Goal: Register for event/course

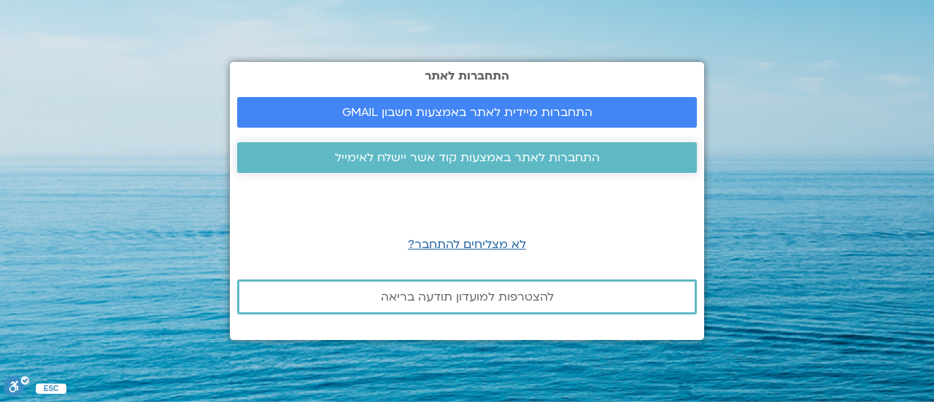
click at [439, 158] on span "התחברות לאתר באמצעות קוד אשר יישלח לאימייל" at bounding box center [467, 157] width 265 height 13
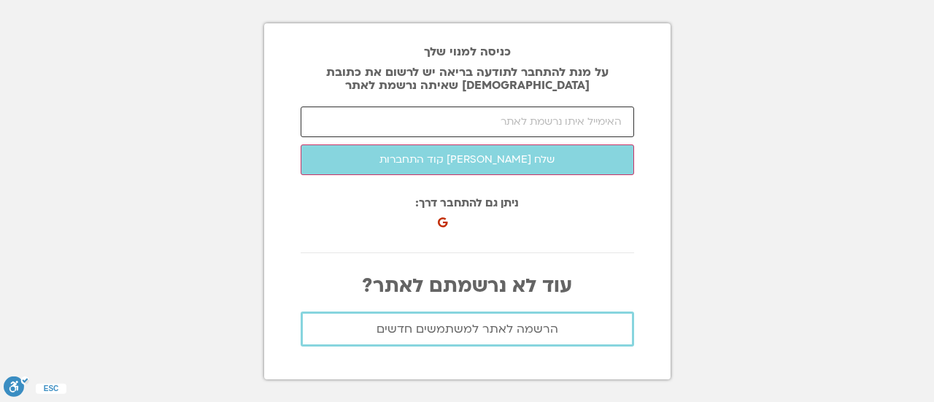
click at [495, 123] on input "email" at bounding box center [467, 122] width 333 height 31
type input "[EMAIL_ADDRESS][DOMAIN_NAME]"
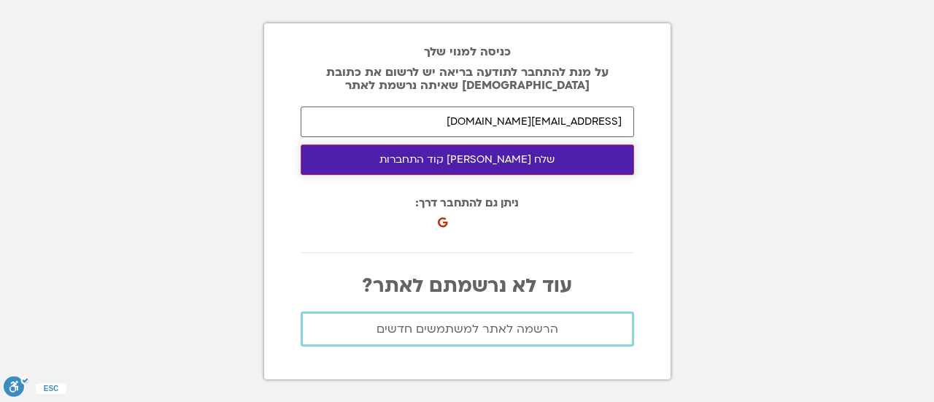
click at [486, 166] on button "שלח [PERSON_NAME] קוד התחברות" at bounding box center [467, 159] width 333 height 31
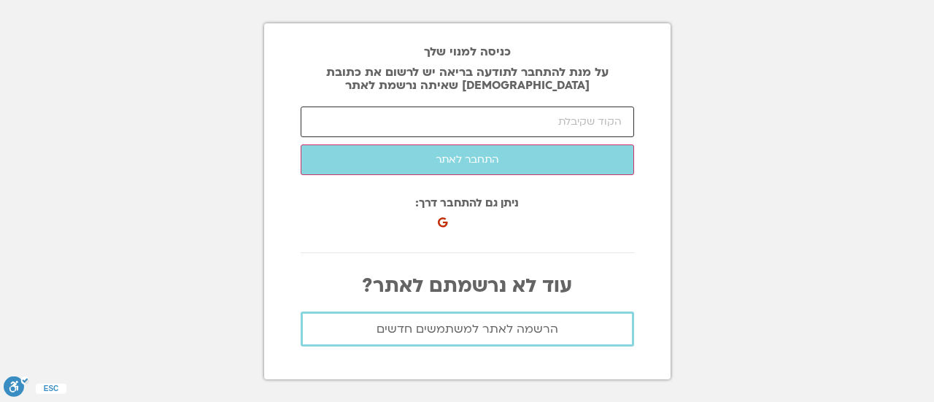
click at [414, 123] on input "number" at bounding box center [467, 122] width 333 height 31
paste input "97394"
type input "97394"
click button "שלח [PERSON_NAME] קוד התחברות" at bounding box center [0, 0] width 0 height 0
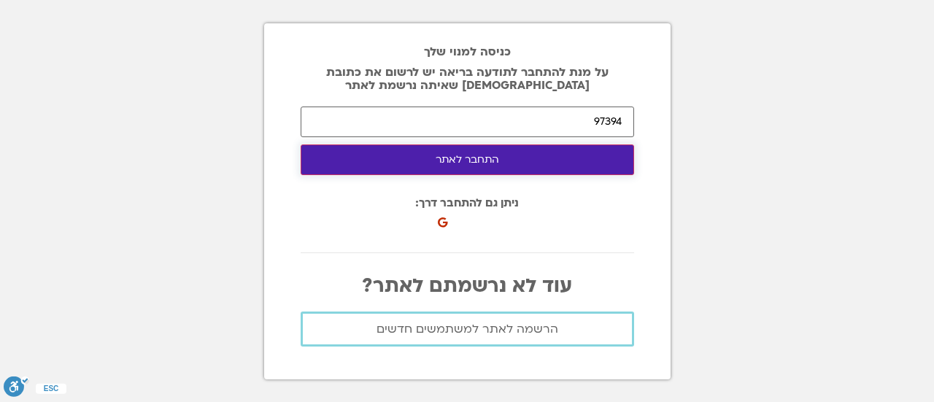
click at [437, 161] on button "התחבר לאתר" at bounding box center [467, 159] width 333 height 31
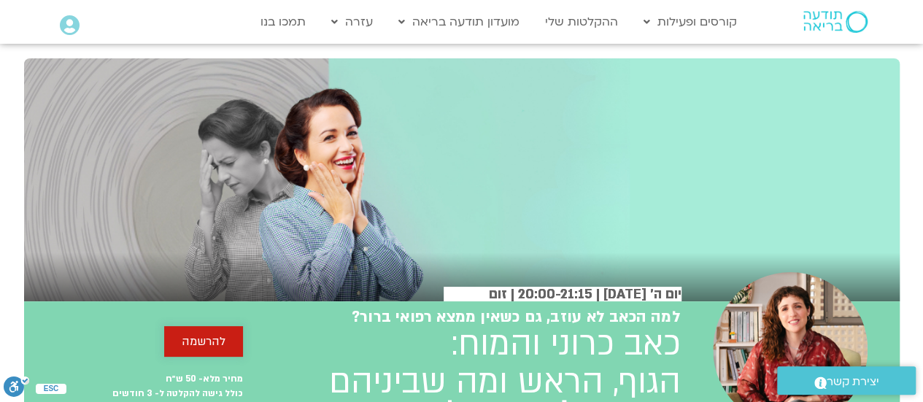
click at [214, 335] on span "להרשמה" at bounding box center [204, 341] width 44 height 13
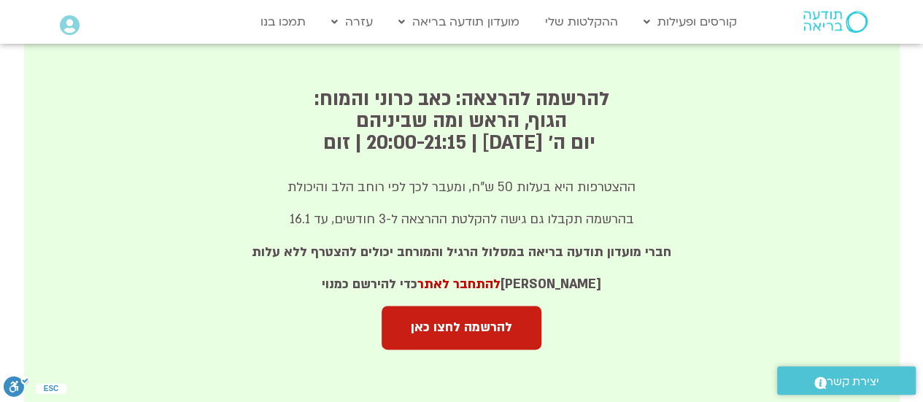
scroll to position [909, 0]
click at [460, 333] on span "להרשמה לחצו כאן" at bounding box center [461, 327] width 101 height 15
